Goal: Entertainment & Leisure: Consume media (video, audio)

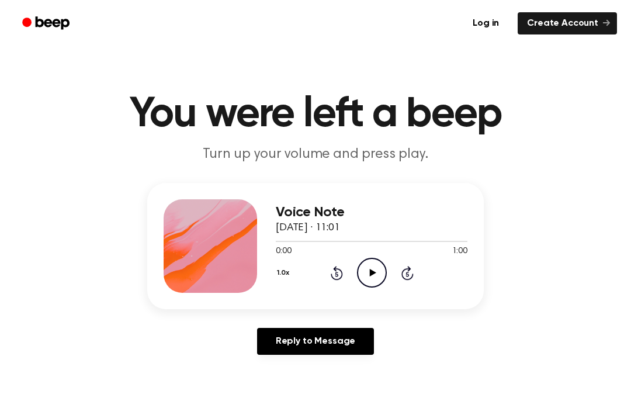
click at [372, 266] on icon "Play Audio" at bounding box center [372, 273] width 30 height 30
click at [386, 272] on circle at bounding box center [372, 272] width 29 height 29
click at [374, 283] on icon "Play Audio" at bounding box center [372, 273] width 30 height 30
click at [367, 273] on icon "Play Audio" at bounding box center [372, 273] width 30 height 30
click at [369, 271] on icon "Play Audio" at bounding box center [372, 273] width 30 height 30
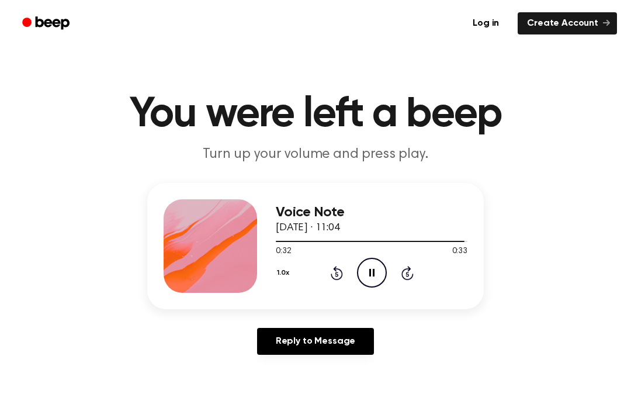
click at [370, 274] on icon at bounding box center [371, 273] width 5 height 8
click at [366, 273] on icon "Play Audio" at bounding box center [372, 273] width 30 height 30
click at [373, 264] on icon "Pause Audio" at bounding box center [372, 273] width 30 height 30
click at [365, 268] on icon "Play Audio" at bounding box center [372, 273] width 30 height 30
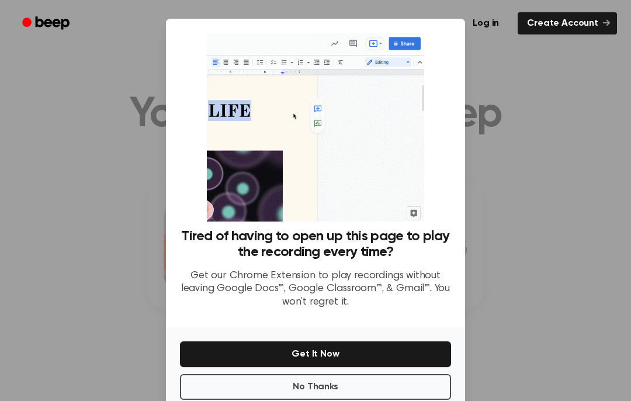
click at [418, 308] on p "Get our Chrome Extension to play recordings without leaving Google Docs™, Googl…" at bounding box center [315, 289] width 271 height 40
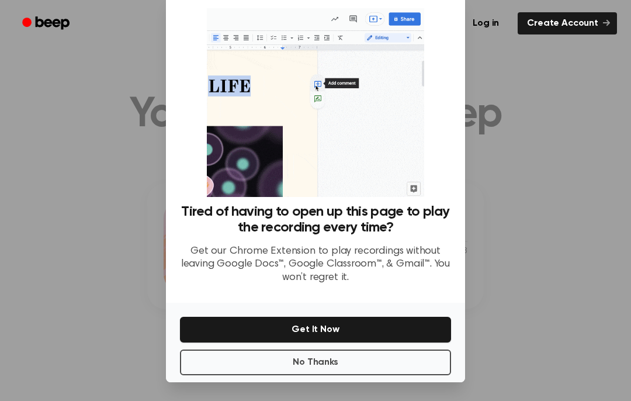
scroll to position [48, 0]
click at [413, 351] on button "No Thanks" at bounding box center [315, 362] width 271 height 26
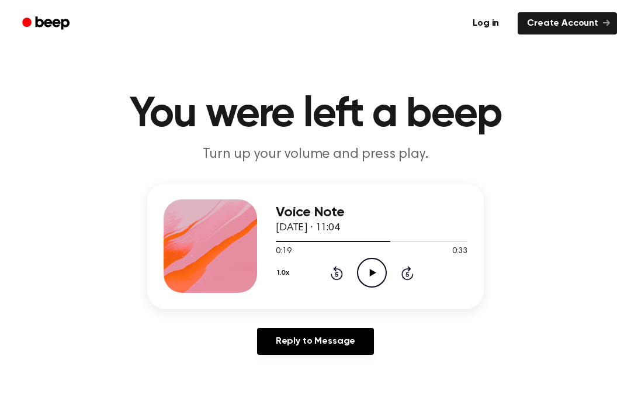
click at [365, 266] on icon "Play Audio" at bounding box center [372, 273] width 30 height 30
click at [367, 277] on icon "Play Audio" at bounding box center [372, 273] width 30 height 30
